Goal: Information Seeking & Learning: Learn about a topic

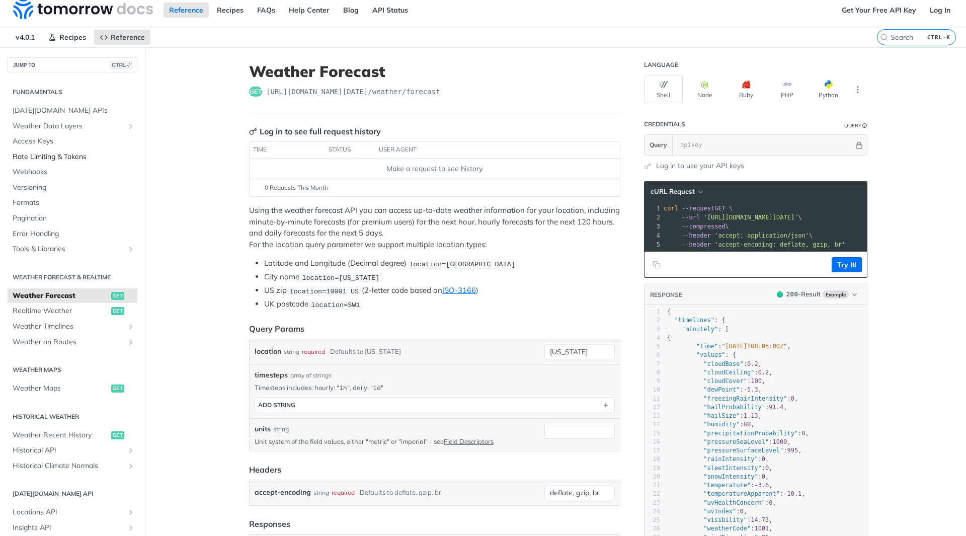
scroll to position [6, 0]
click at [40, 128] on span "Weather Data Layers" at bounding box center [69, 127] width 112 height 10
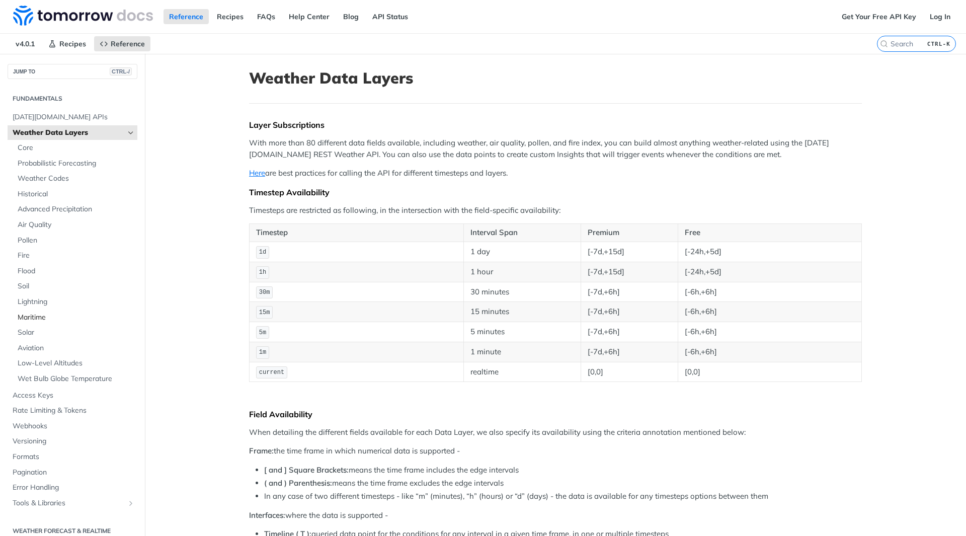
click at [30, 320] on span "Maritime" at bounding box center [76, 317] width 117 height 10
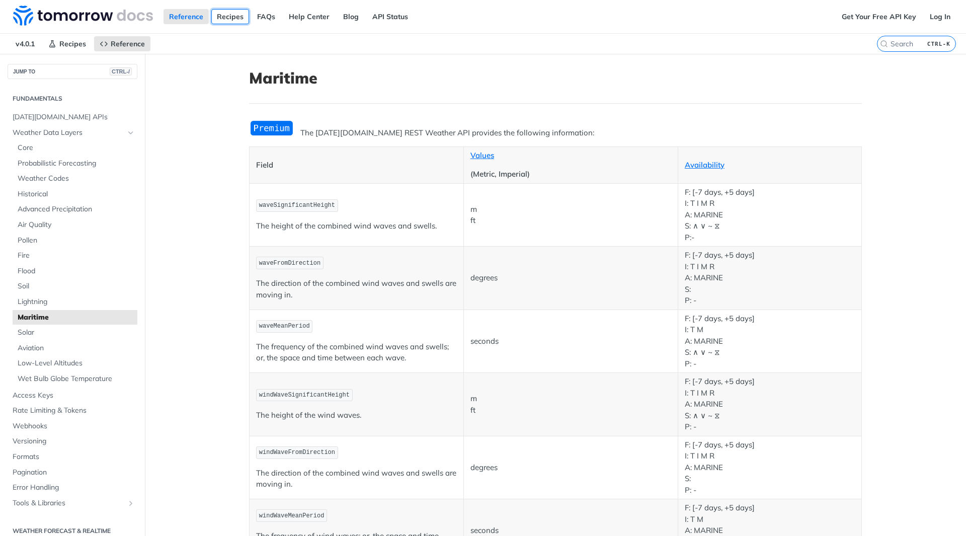
drag, startPoint x: 223, startPoint y: 15, endPoint x: 262, endPoint y: 62, distance: 60.8
click at [223, 15] on link "Recipes" at bounding box center [230, 16] width 38 height 15
